Goal: Task Accomplishment & Management: Complete application form

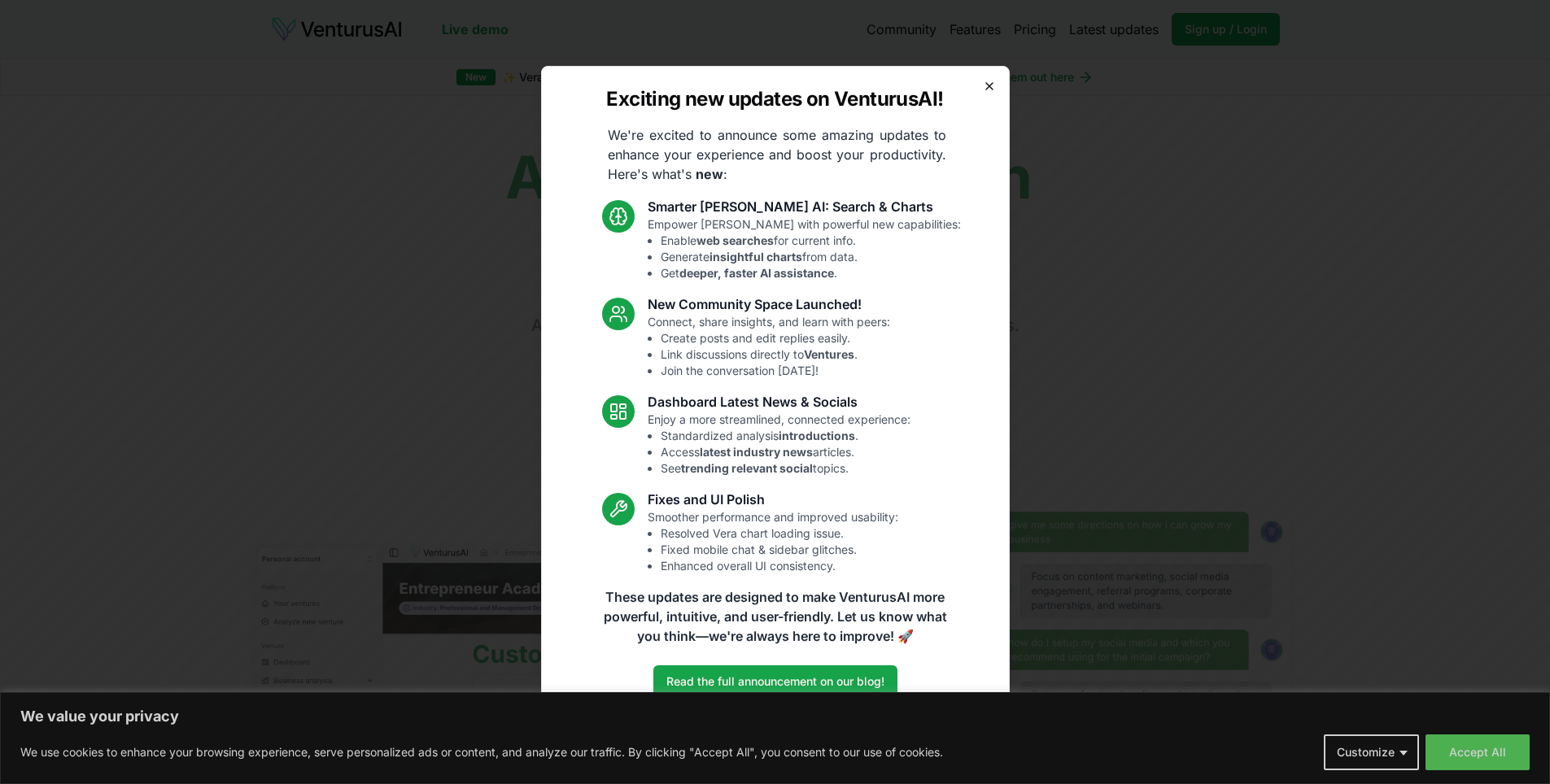
click at [984, 89] on icon "button" at bounding box center [989, 86] width 13 height 13
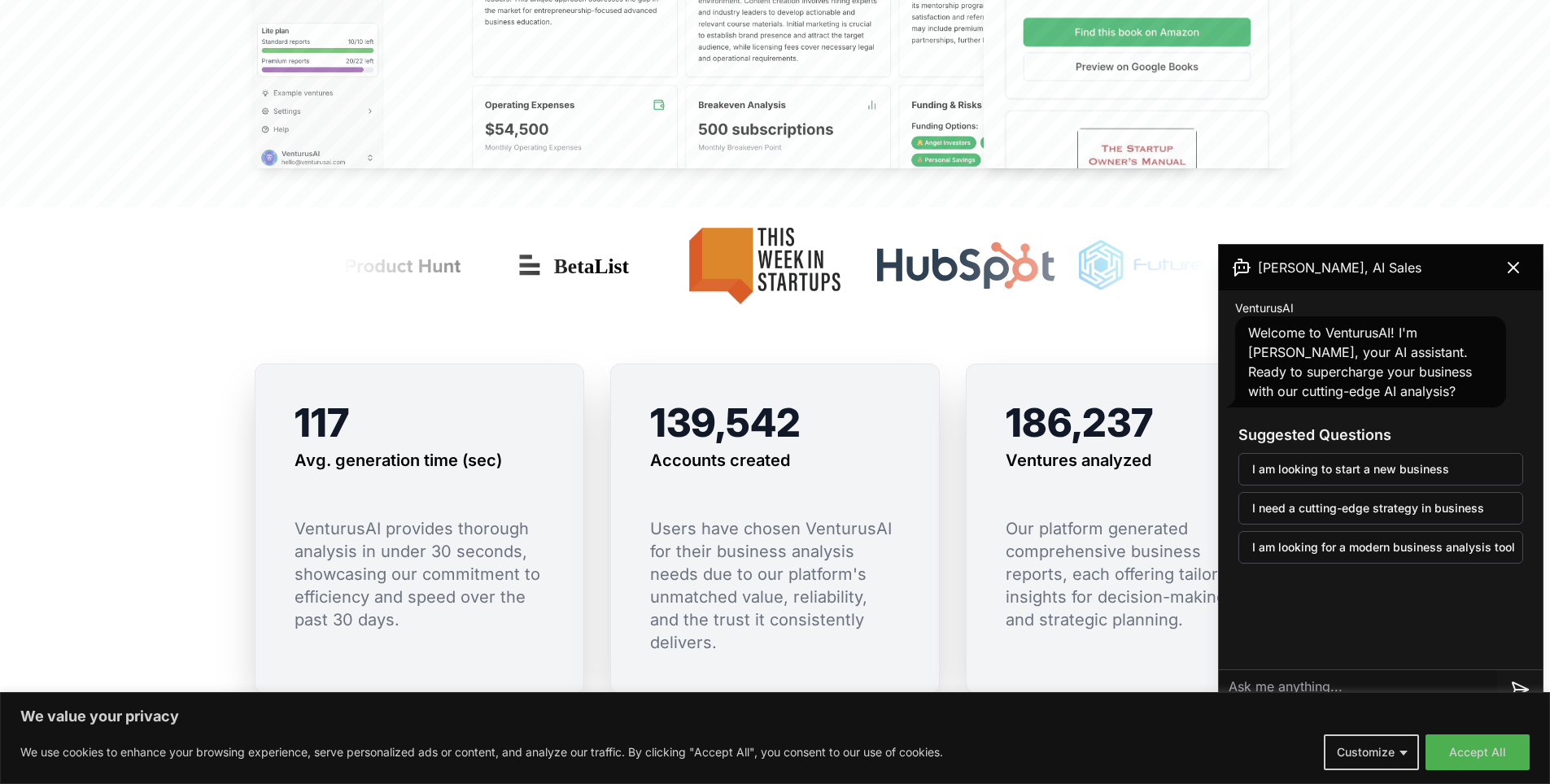
scroll to position [976, 0]
click at [1514, 274] on icon at bounding box center [1513, 268] width 19 height 19
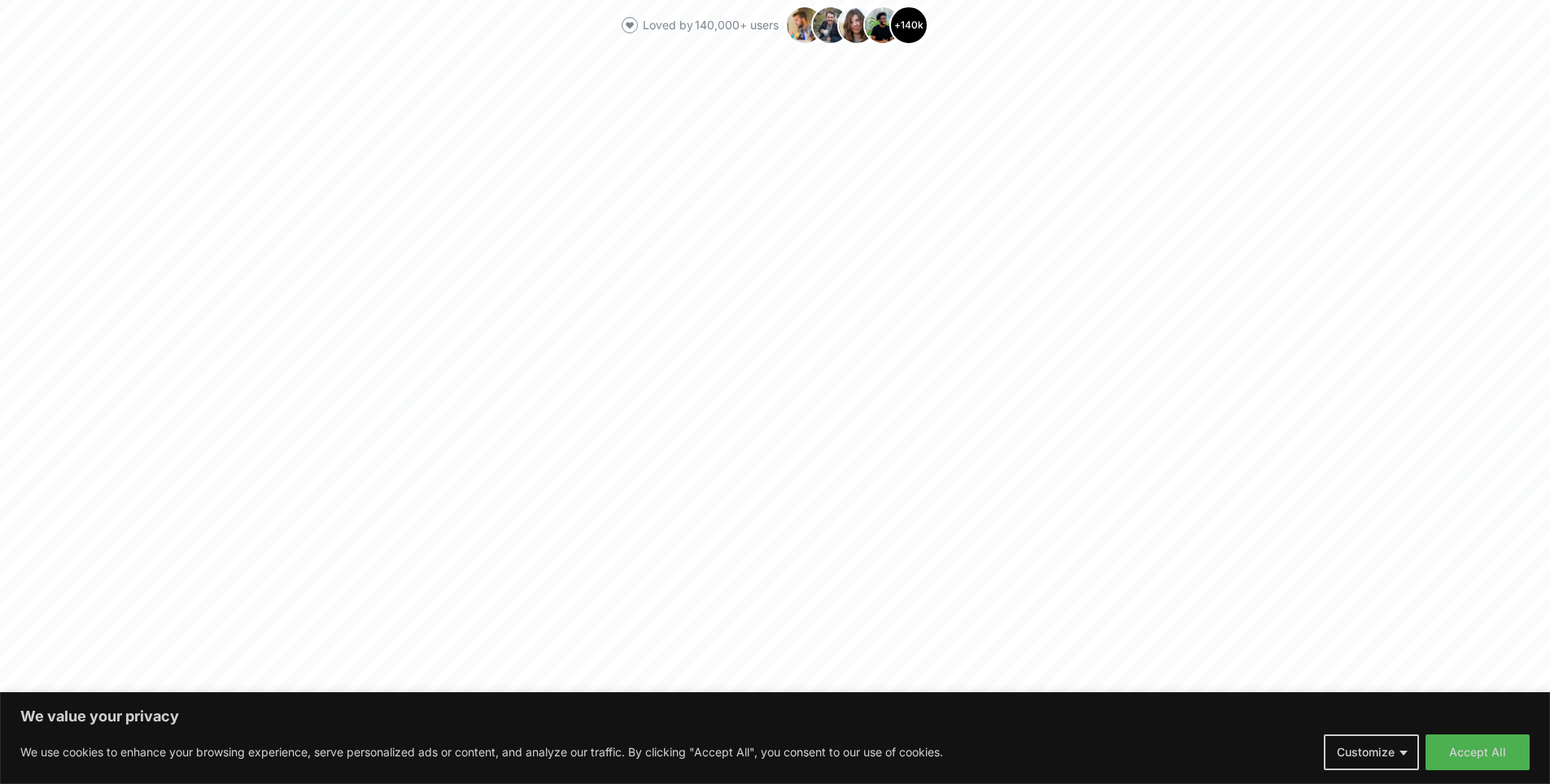
scroll to position [244, 0]
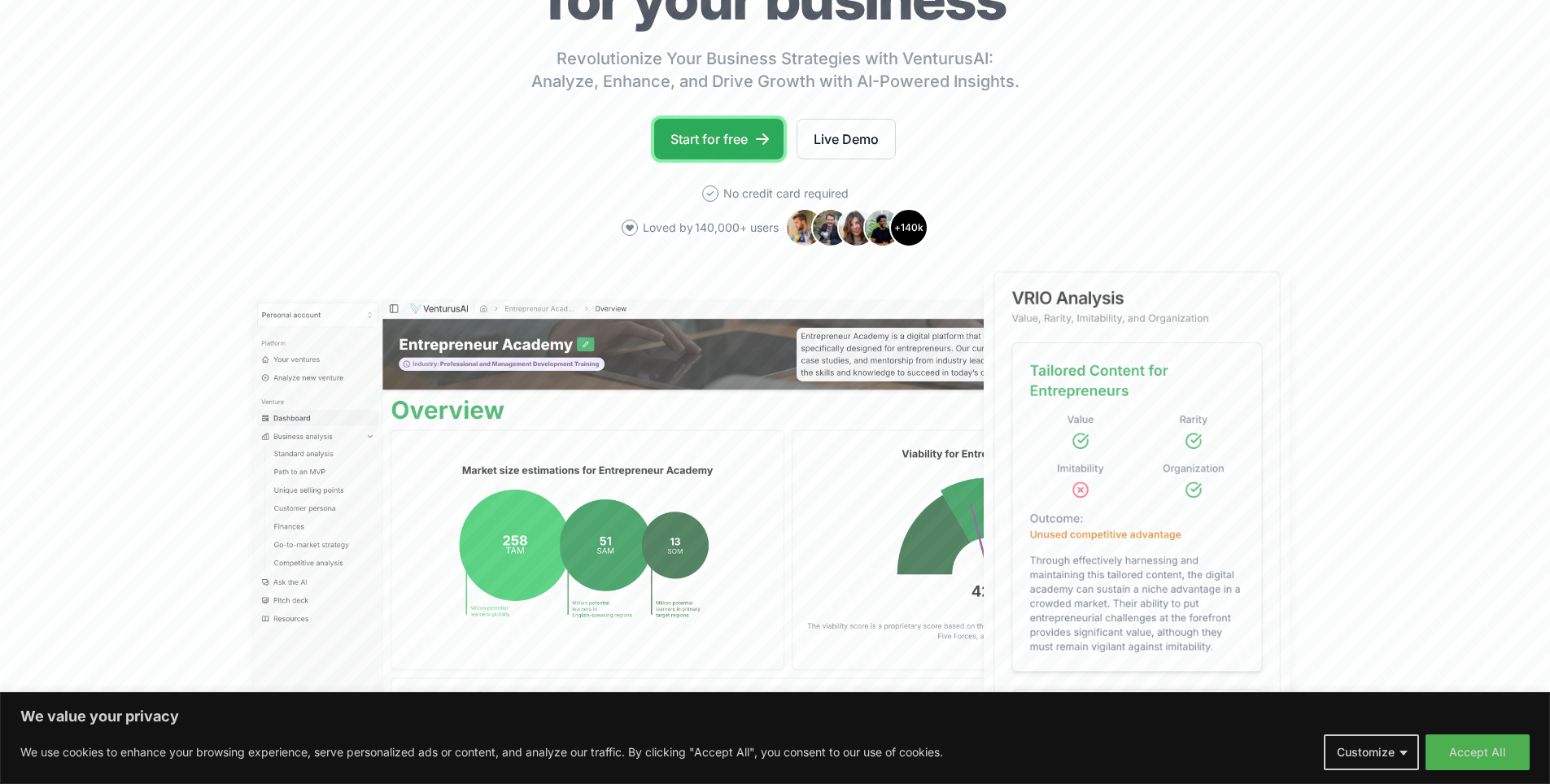
click at [716, 136] on link "Start for free" at bounding box center [719, 139] width 130 height 40
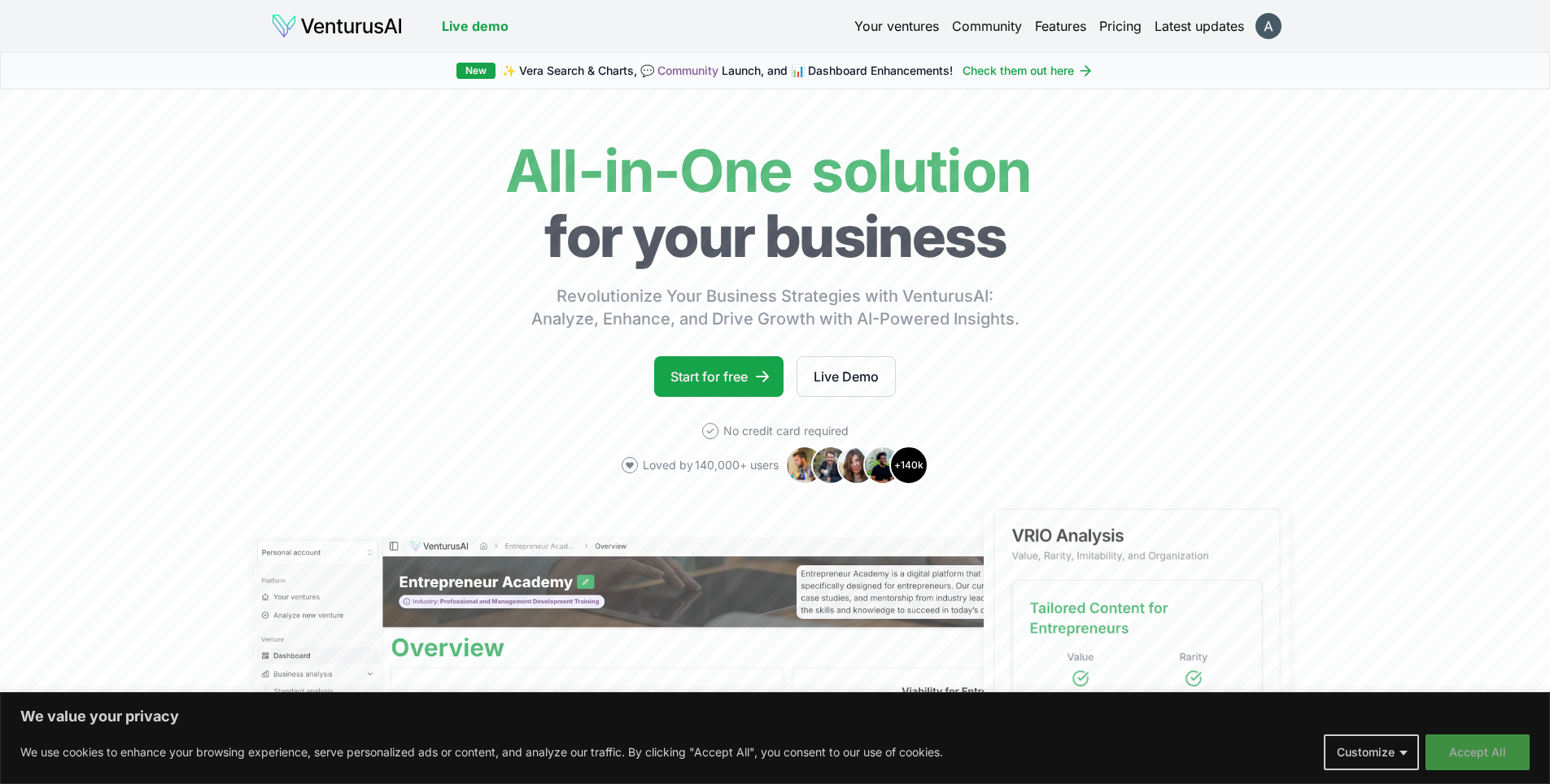
click at [1471, 761] on button "Accept All" at bounding box center [1477, 752] width 104 height 36
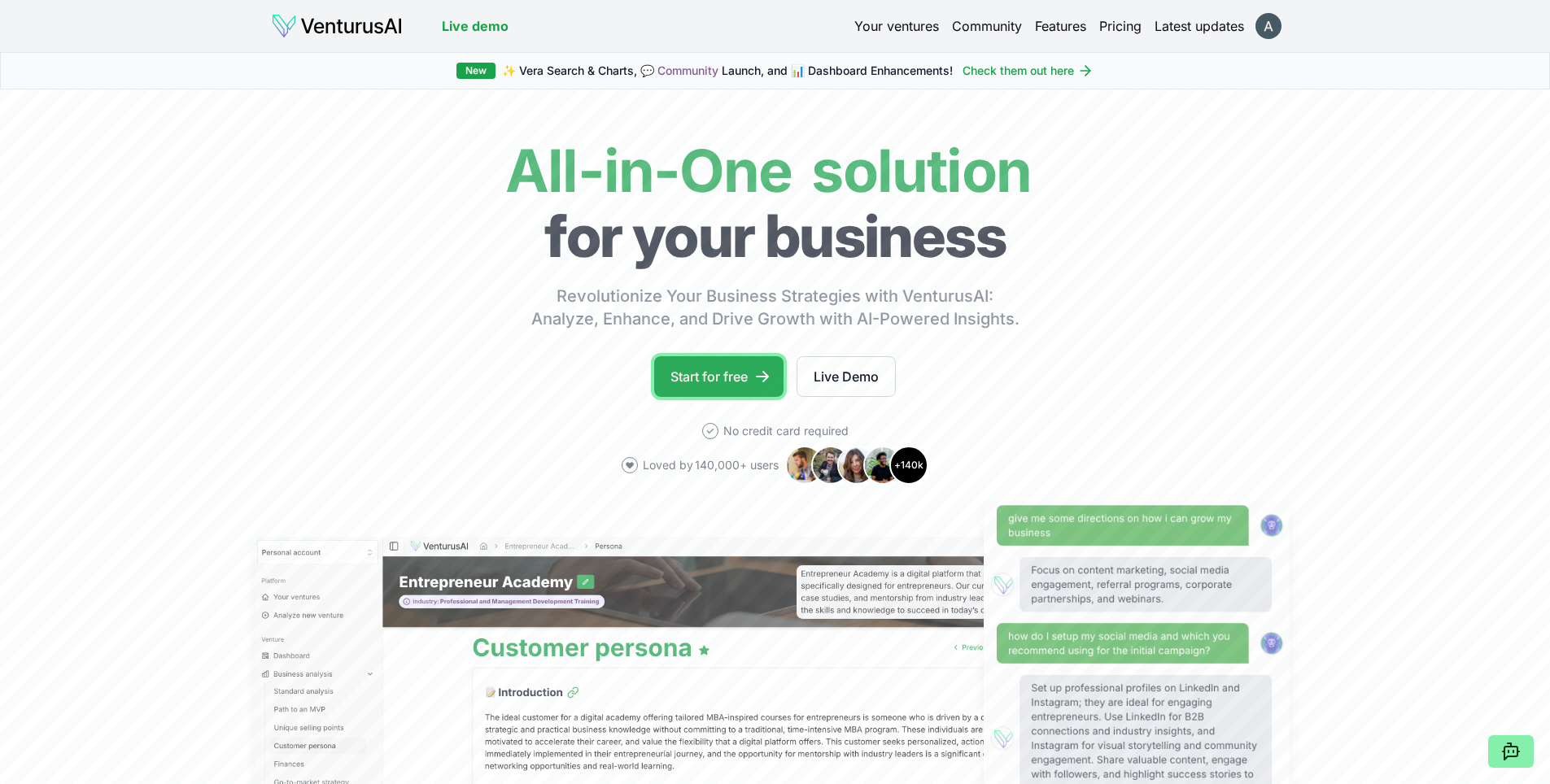
click at [704, 378] on link "Start for free" at bounding box center [719, 376] width 130 height 40
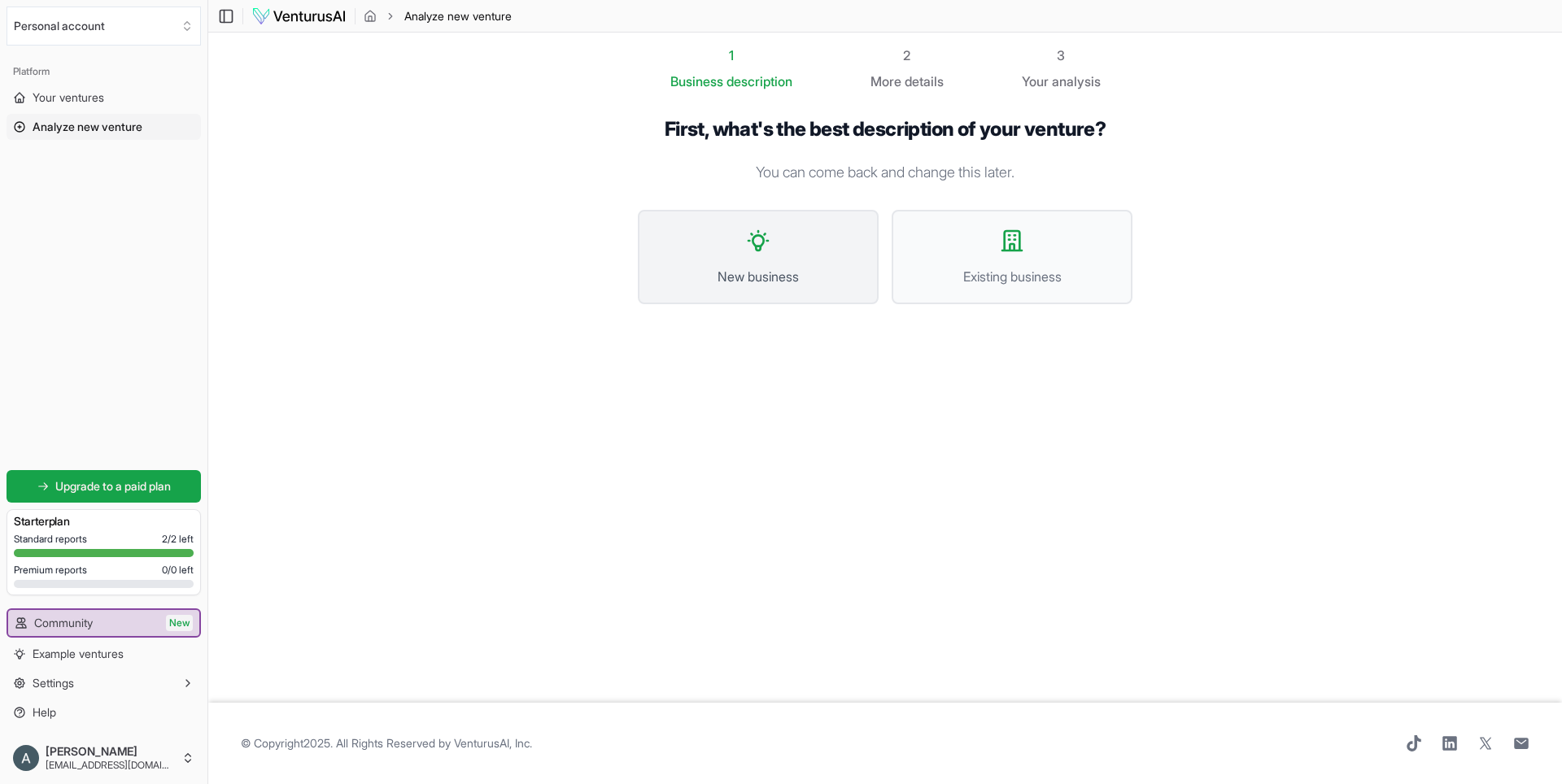
click at [784, 262] on button "New business" at bounding box center [758, 257] width 241 height 94
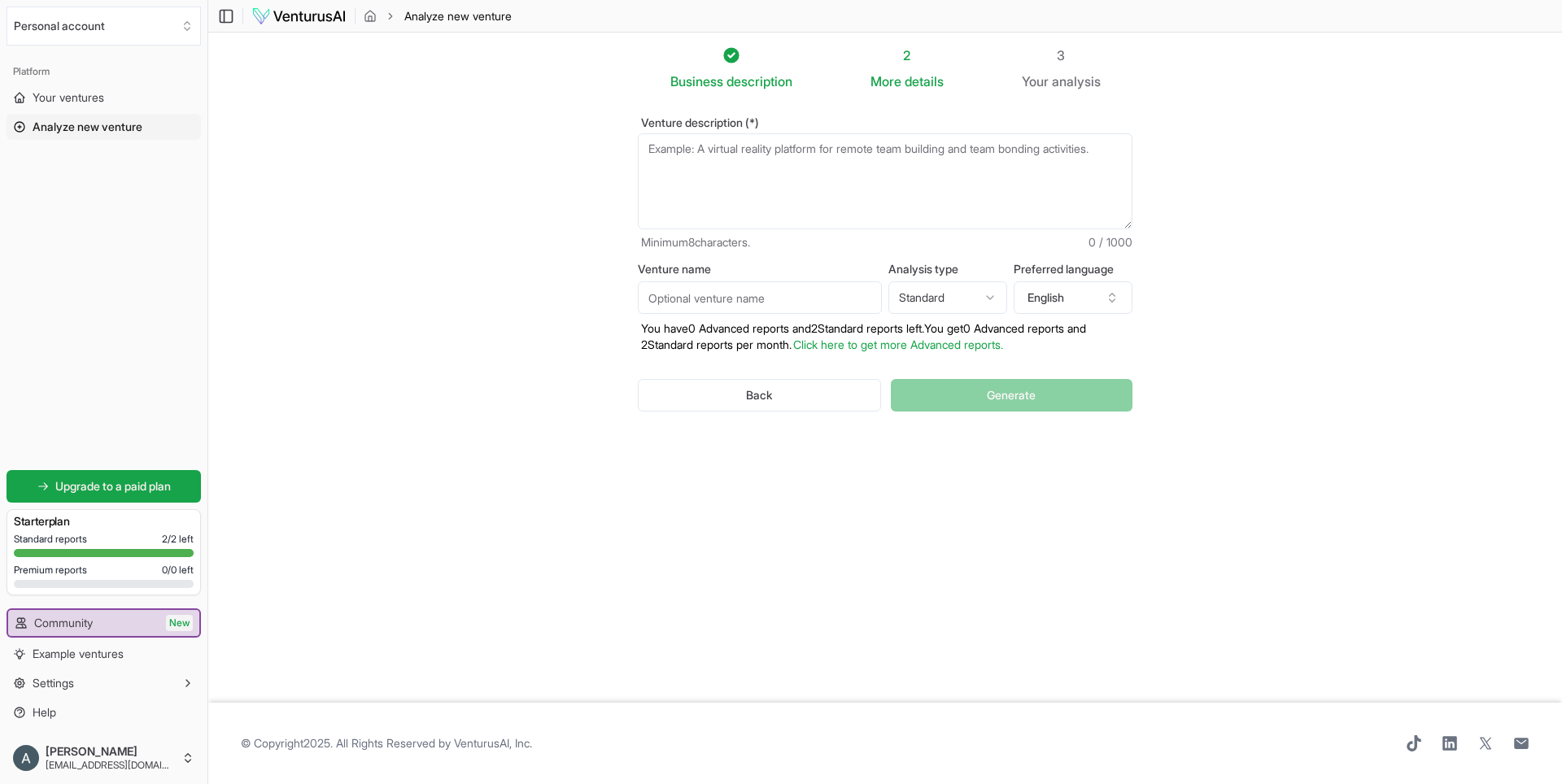
click at [680, 164] on textarea "Venture description (*)" at bounding box center [885, 181] width 494 height 96
